Goal: Task Accomplishment & Management: Use online tool/utility

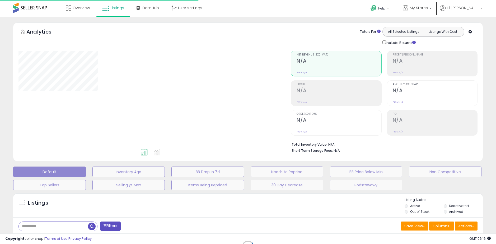
select select "**"
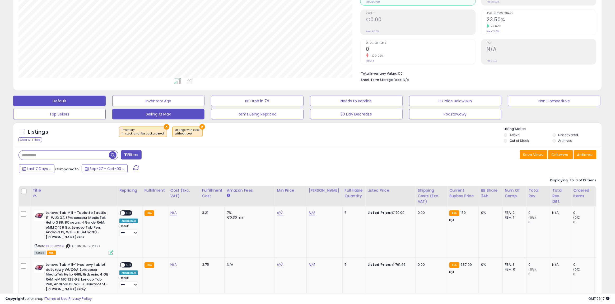
scroll to position [66, 0]
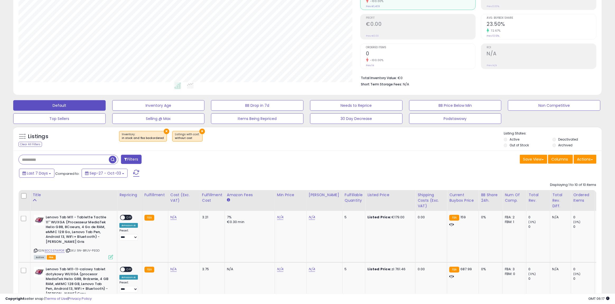
click at [164, 131] on button "×" at bounding box center [167, 132] width 6 height 6
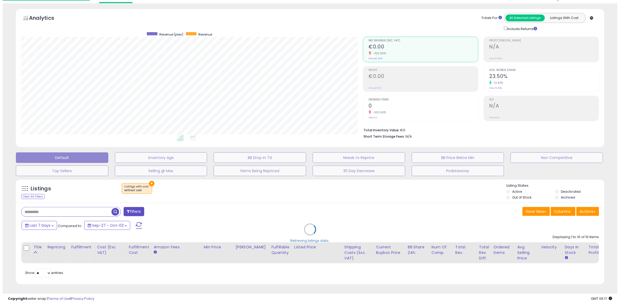
scroll to position [108, 345]
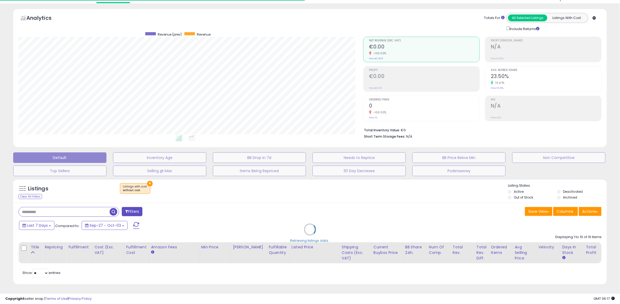
click at [146, 178] on div "Retrieving listings data.." at bounding box center [309, 233] width 601 height 115
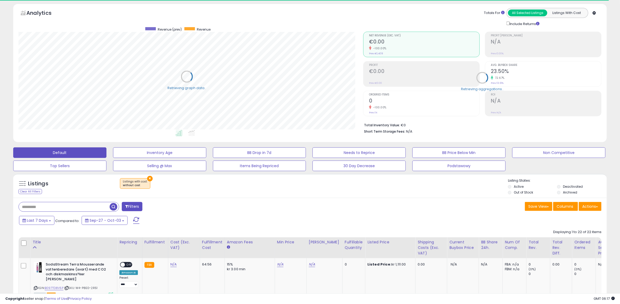
click at [147, 178] on button "×" at bounding box center [150, 179] width 6 height 6
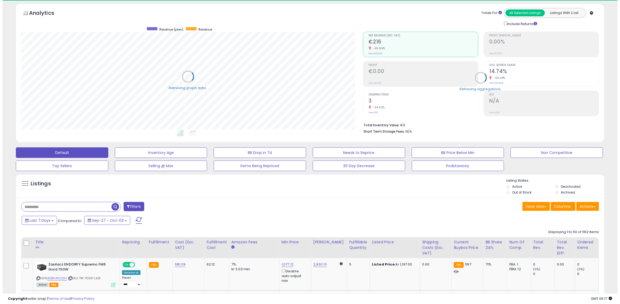
scroll to position [108, 342]
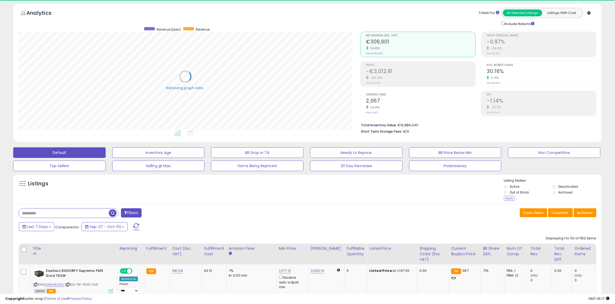
click at [496, 185] on label "Deactivated" at bounding box center [568, 187] width 20 height 4
click at [496, 200] on div "Apply" at bounding box center [509, 198] width 11 height 5
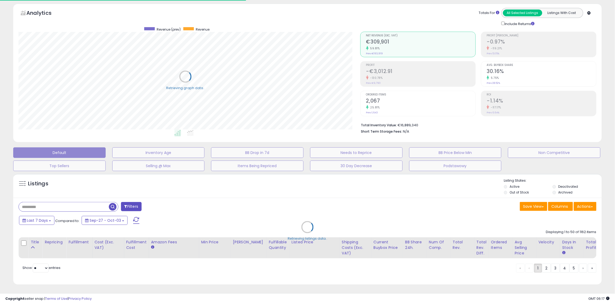
scroll to position [108, 345]
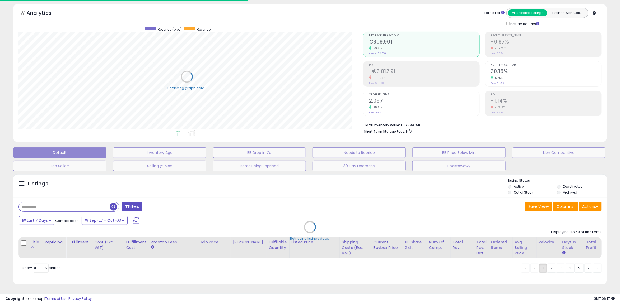
click at [496, 200] on div "Retrieving listings data.." at bounding box center [309, 231] width 601 height 120
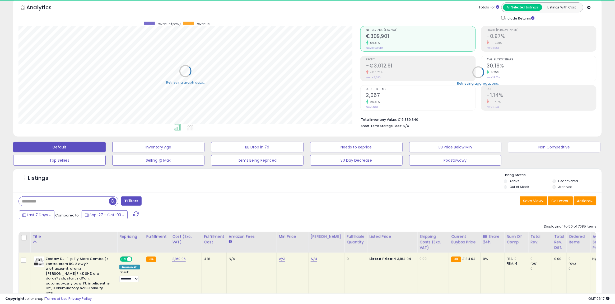
scroll to position [108, 342]
click at [496, 199] on button "Actions" at bounding box center [584, 201] width 23 height 9
click at [496, 237] on link "Export All Columns" at bounding box center [563, 235] width 58 height 8
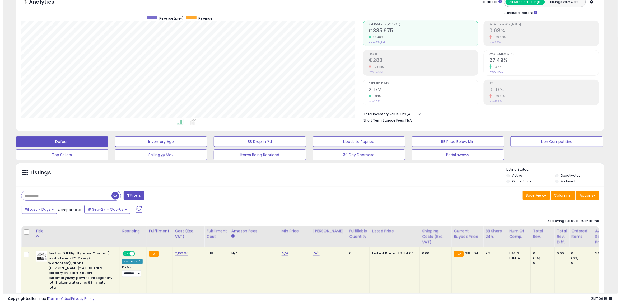
scroll to position [24, 0]
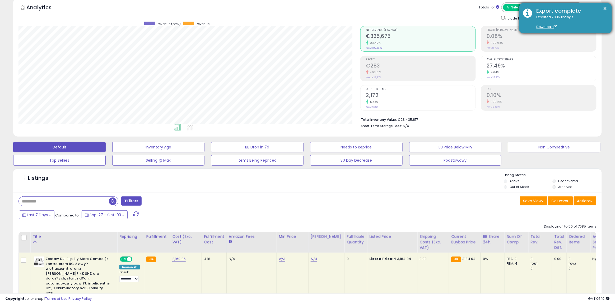
click at [496, 20] on div "Exported 7085 listings. Download" at bounding box center [569, 22] width 75 height 15
click at [496, 25] on link "Download" at bounding box center [546, 27] width 21 height 4
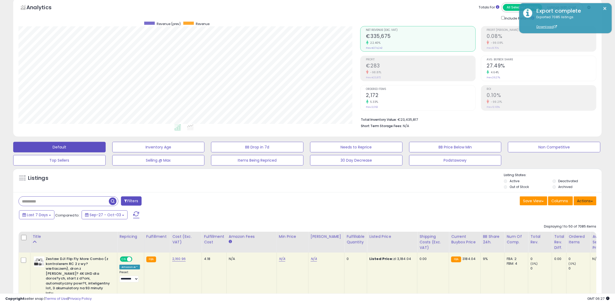
click at [496, 205] on button "Actions" at bounding box center [584, 201] width 23 height 9
click at [496, 216] on link "Import" at bounding box center [563, 212] width 58 height 8
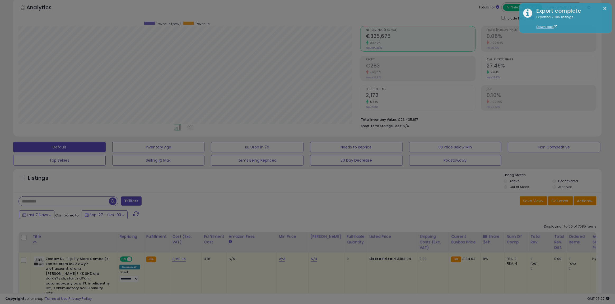
scroll to position [108, 345]
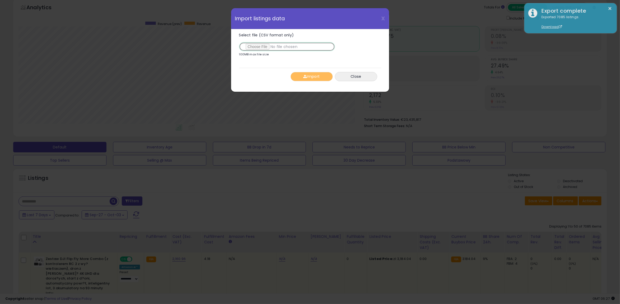
click at [262, 48] on input "Select file (CSV format only)" at bounding box center [287, 46] width 96 height 9
type input "**********"
click at [304, 77] on span "button" at bounding box center [304, 77] width 3 height 4
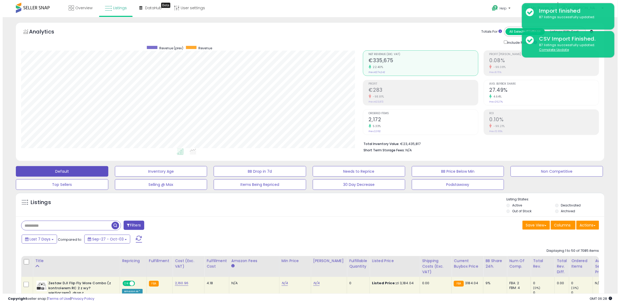
scroll to position [33, 0]
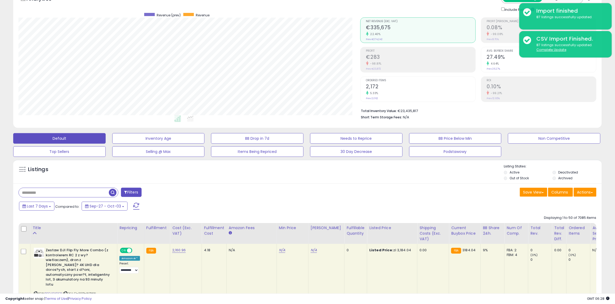
click at [132, 197] on button "Filters" at bounding box center [131, 192] width 21 height 9
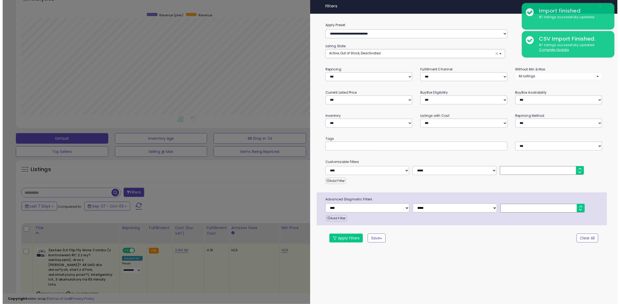
scroll to position [108, 345]
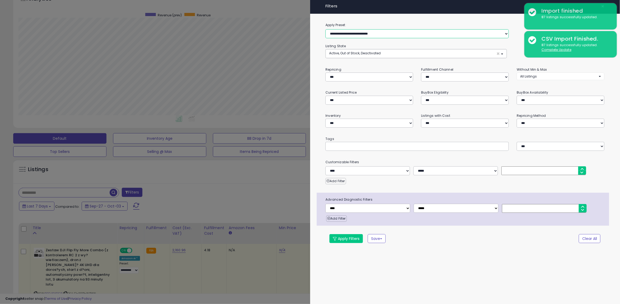
click at [347, 37] on select "**********" at bounding box center [416, 33] width 183 height 9
click at [349, 35] on select "**********" at bounding box center [416, 33] width 183 height 9
select select "**********"
click at [325, 29] on select "**********" at bounding box center [416, 33] width 183 height 9
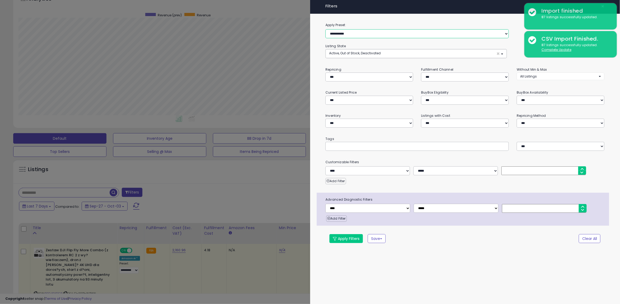
select select "**********"
select select "*"
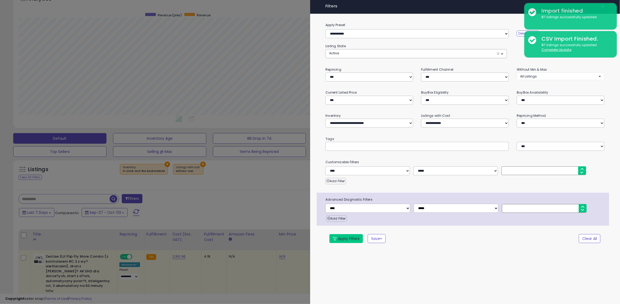
click at [352, 239] on button "Apply Filters" at bounding box center [346, 238] width 34 height 9
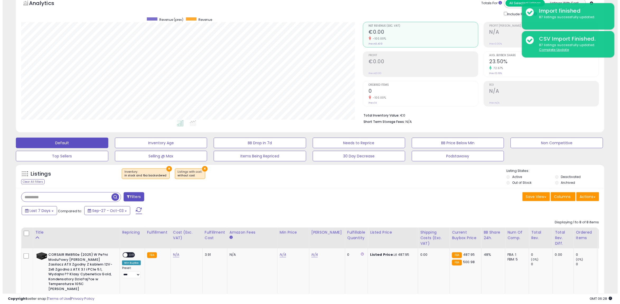
scroll to position [66, 0]
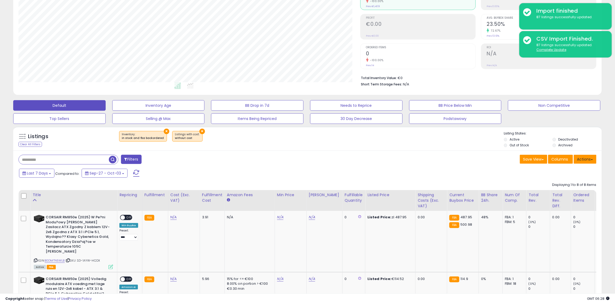
click at [496, 157] on button "Actions" at bounding box center [584, 159] width 23 height 9
click at [496, 194] on link "Export All Columns" at bounding box center [563, 193] width 58 height 8
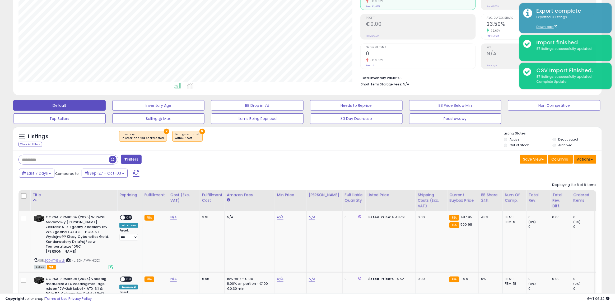
click at [496, 160] on button "Actions" at bounding box center [584, 159] width 23 height 9
click at [496, 175] on link "Import" at bounding box center [563, 171] width 58 height 8
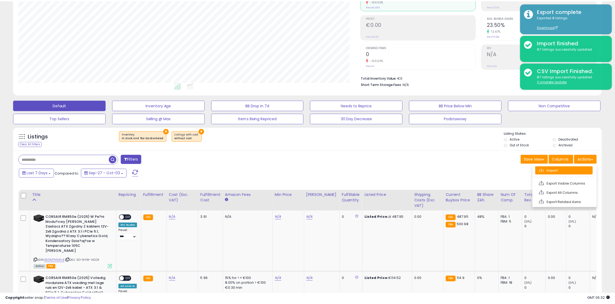
scroll to position [108, 345]
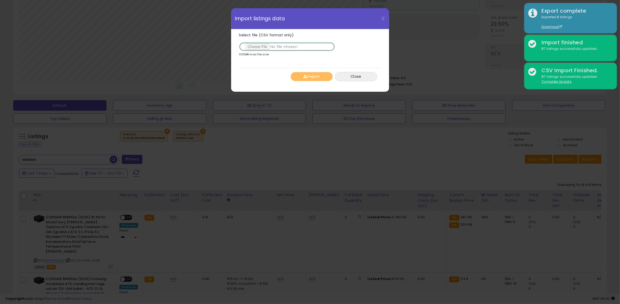
click at [263, 48] on input "Select file (CSV format only)" at bounding box center [287, 46] width 96 height 9
type input "**********"
click at [305, 73] on button "Import" at bounding box center [311, 76] width 42 height 9
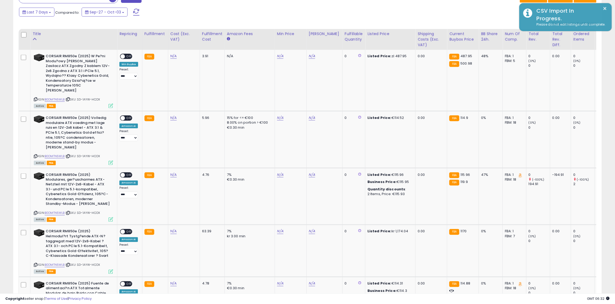
scroll to position [29, 0]
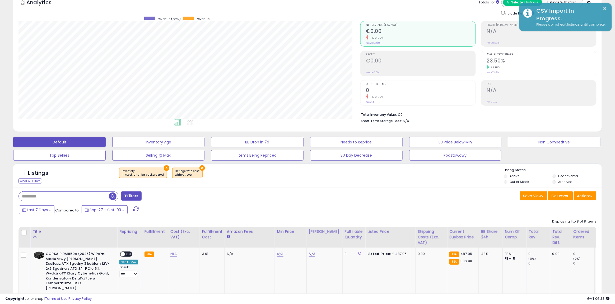
click at [134, 209] on span at bounding box center [136, 210] width 6 height 7
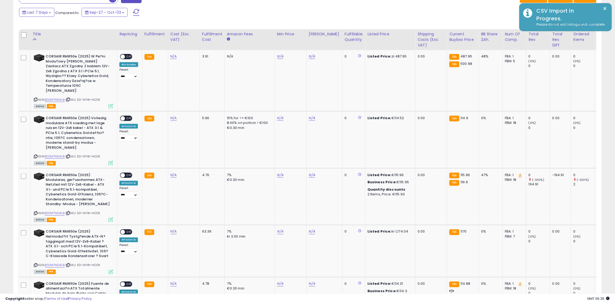
scroll to position [132, 0]
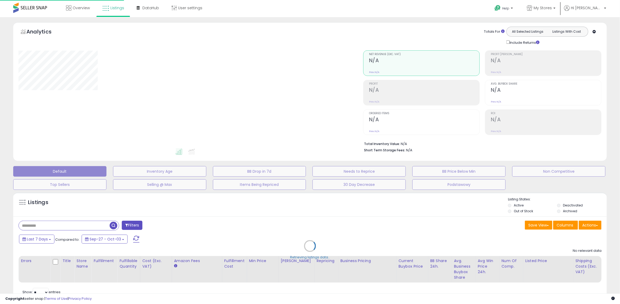
scroll to position [24, 0]
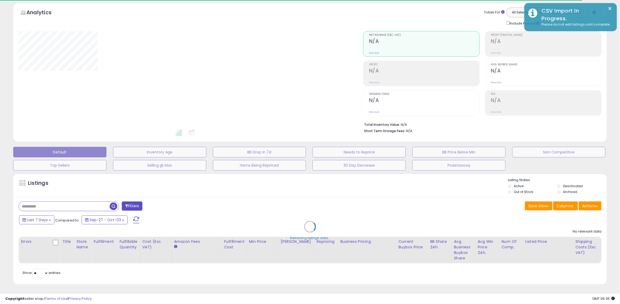
select select "**"
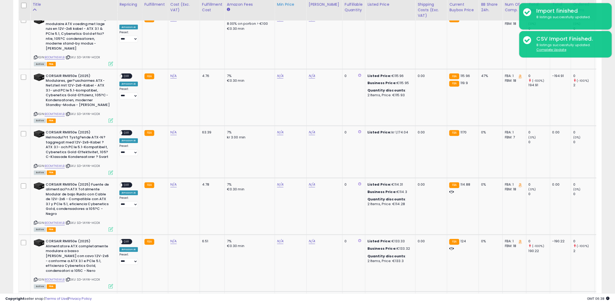
scroll to position [108, 342]
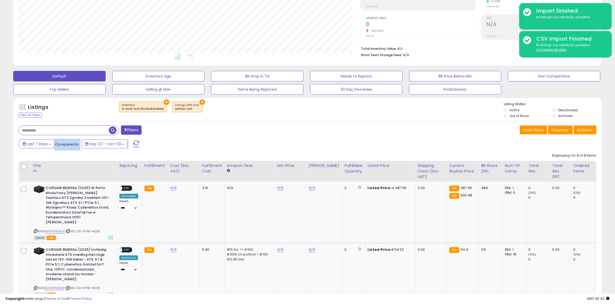
drag, startPoint x: 135, startPoint y: 139, endPoint x: 136, endPoint y: 143, distance: 4.5
click at [136, 143] on span at bounding box center [136, 144] width 6 height 7
